Goal: Information Seeking & Learning: Learn about a topic

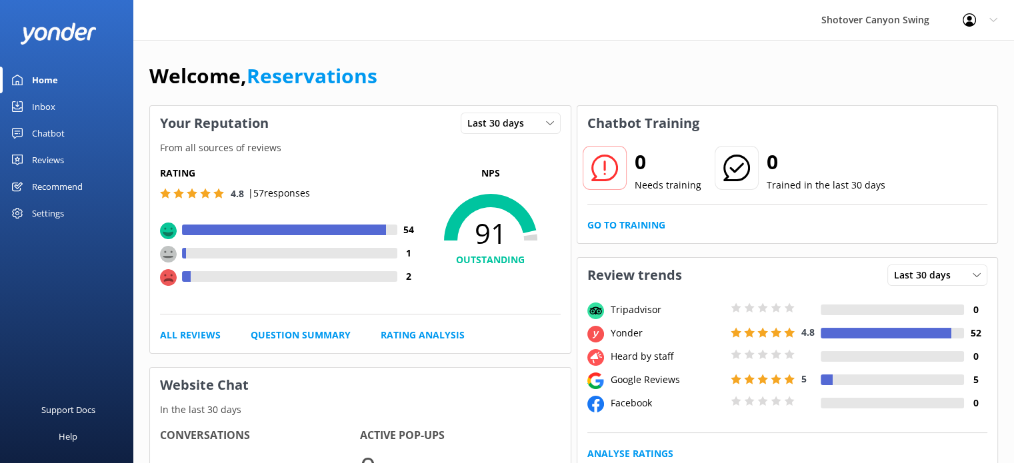
click at [35, 163] on div "Reviews" at bounding box center [48, 160] width 32 height 27
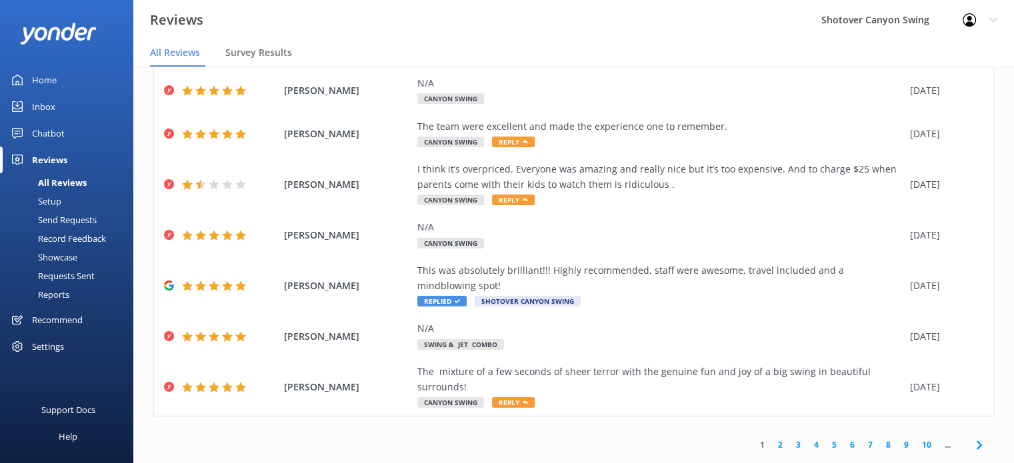
scroll to position [197, 0]
click at [773, 444] on link "2" at bounding box center [780, 445] width 18 height 13
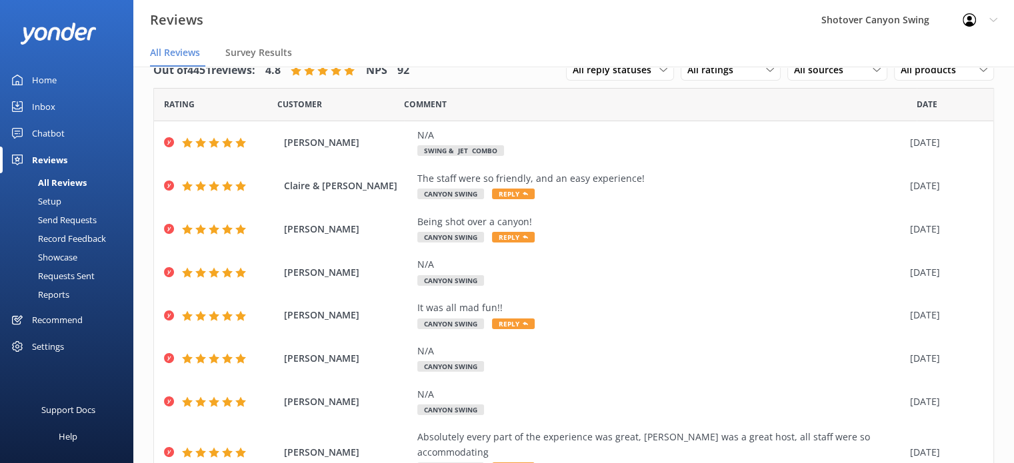
click at [39, 81] on div "Home" at bounding box center [44, 80] width 25 height 27
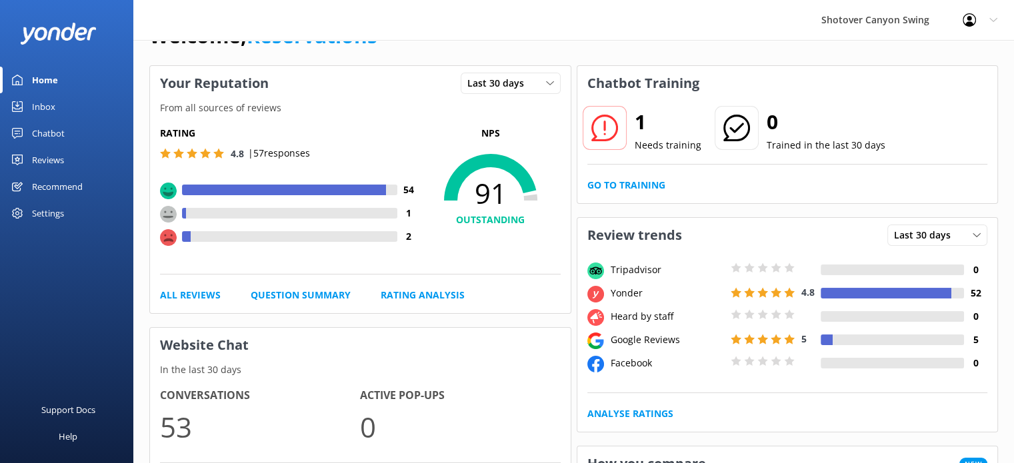
scroll to position [40, 0]
